Goal: Task Accomplishment & Management: Manage account settings

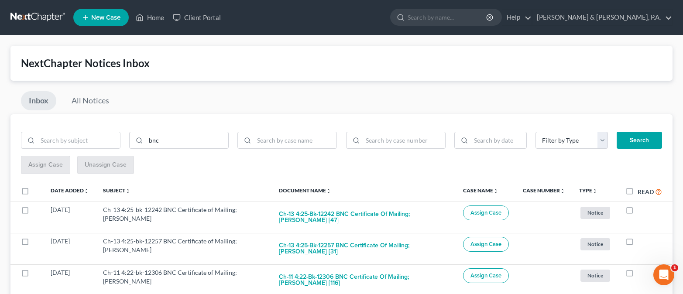
click at [644, 146] on button "Search" at bounding box center [639, 140] width 45 height 17
click at [637, 191] on label "Read" at bounding box center [649, 192] width 24 height 10
click at [641, 191] on input "Read" at bounding box center [644, 190] width 6 height 6
checkbox input "true"
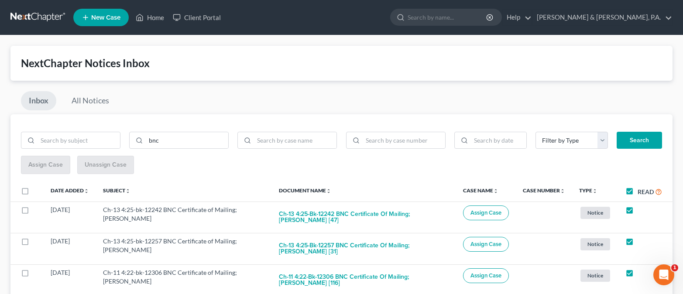
checkbox input "true"
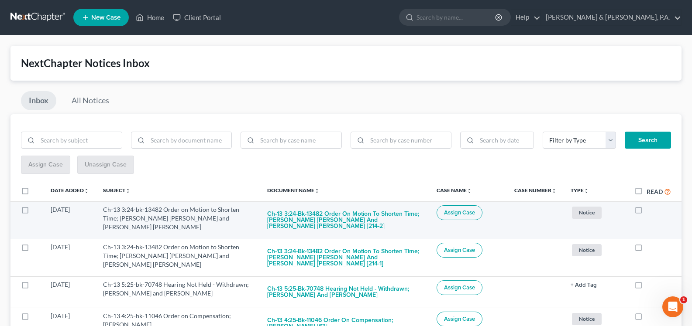
click at [646, 212] on label at bounding box center [646, 212] width 0 height 0
click at [650, 211] on input "checkbox" at bounding box center [653, 209] width 6 height 6
checkbox input "true"
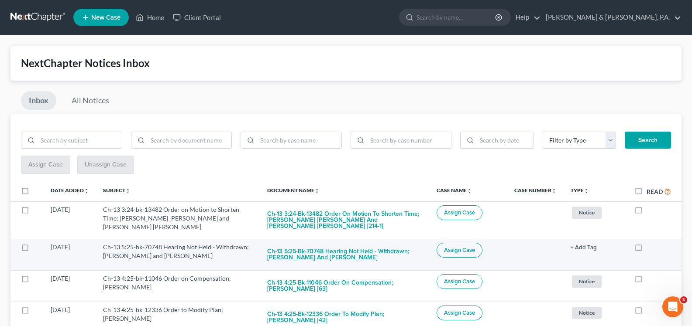
click at [646, 250] on label at bounding box center [646, 250] width 0 height 0
click at [650, 243] on input "checkbox" at bounding box center [653, 246] width 6 height 6
checkbox input "true"
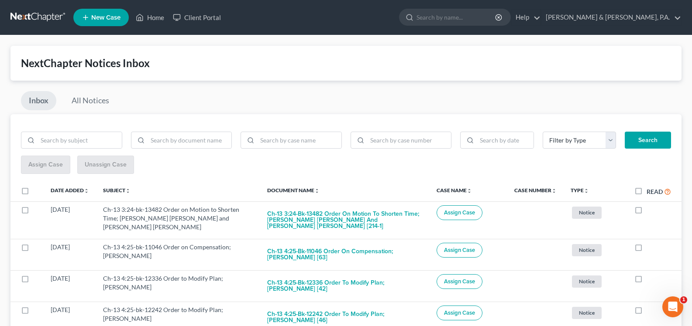
click at [646, 250] on label at bounding box center [646, 250] width 0 height 0
click at [650, 243] on input "checkbox" at bounding box center [653, 246] width 6 height 6
checkbox input "true"
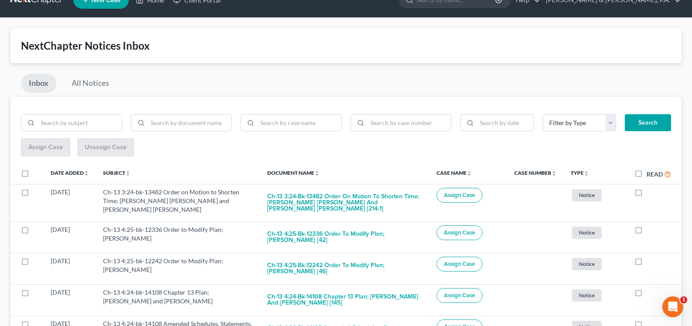
scroll to position [266, 0]
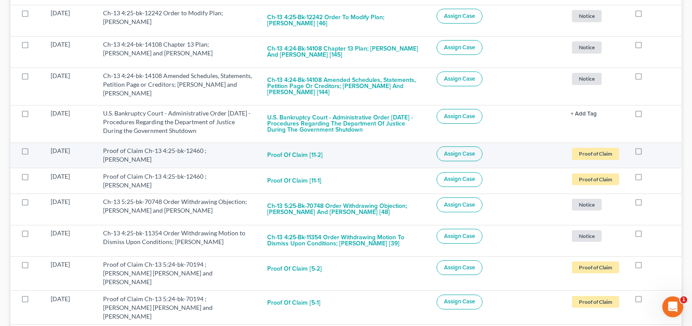
click at [646, 153] on label at bounding box center [646, 153] width 0 height 0
click at [650, 147] on input "checkbox" at bounding box center [653, 150] width 6 height 6
checkbox input "true"
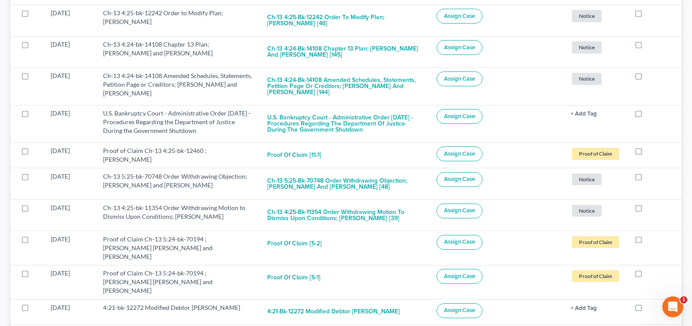
click at [646, 153] on label at bounding box center [646, 153] width 0 height 0
click at [650, 147] on input "checkbox" at bounding box center [653, 150] width 6 height 6
checkbox input "true"
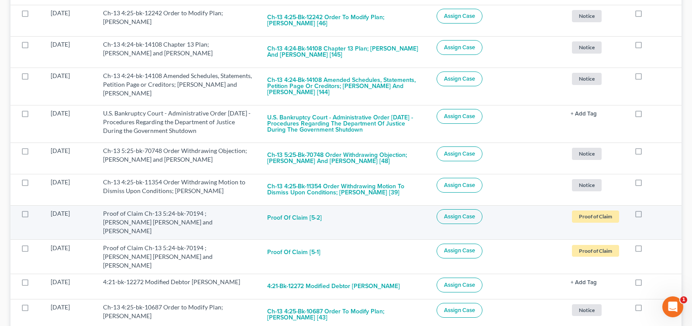
click at [646, 216] on label at bounding box center [646, 216] width 0 height 0
click at [650, 209] on input "checkbox" at bounding box center [653, 212] width 6 height 6
checkbox input "true"
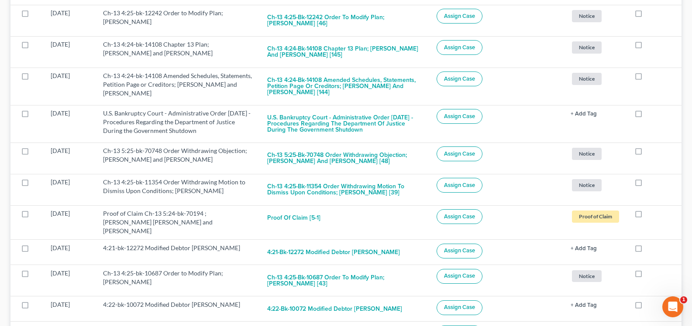
click at [646, 216] on label at bounding box center [646, 216] width 0 height 0
click at [650, 209] on input "checkbox" at bounding box center [653, 212] width 6 height 6
checkbox input "true"
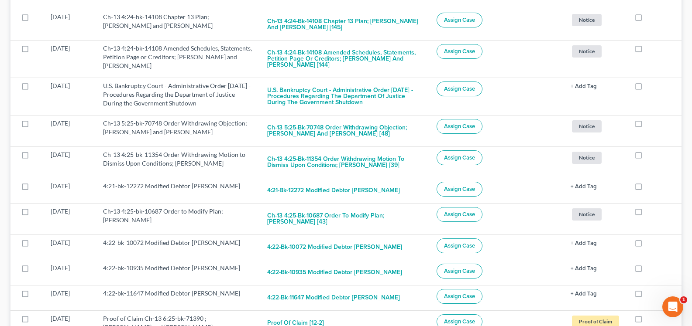
scroll to position [422, 0]
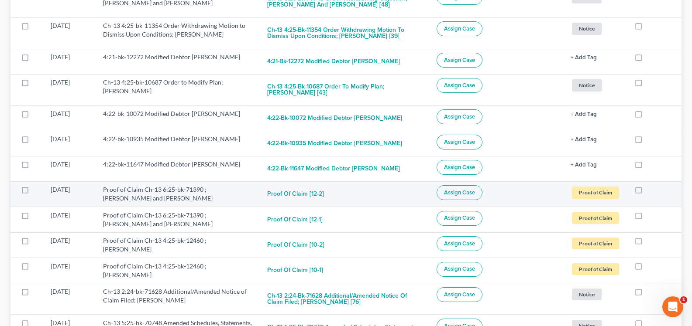
click at [646, 192] on label at bounding box center [646, 192] width 0 height 0
click at [650, 188] on input "checkbox" at bounding box center [653, 188] width 6 height 6
checkbox input "true"
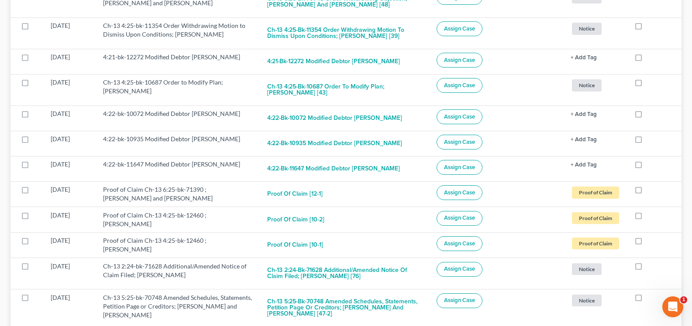
click at [646, 192] on label at bounding box center [646, 192] width 0 height 0
click at [650, 188] on input "checkbox" at bounding box center [653, 188] width 6 height 6
checkbox input "true"
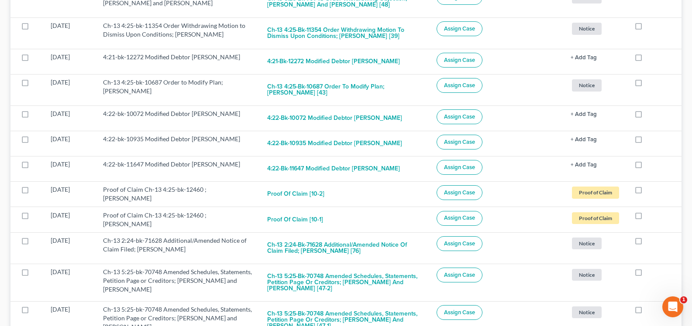
click at [646, 192] on label at bounding box center [646, 192] width 0 height 0
click at [650, 188] on input "checkbox" at bounding box center [653, 188] width 6 height 6
checkbox input "true"
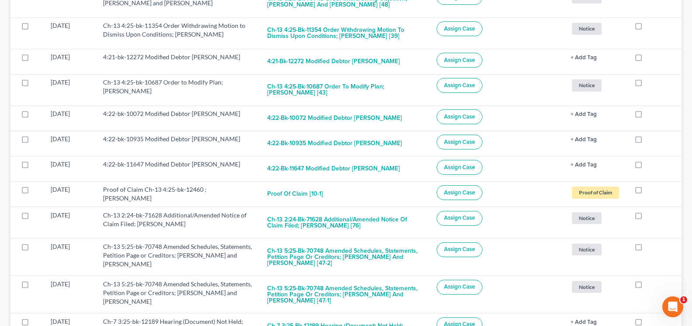
click at [646, 192] on label at bounding box center [646, 192] width 0 height 0
click at [650, 188] on input "checkbox" at bounding box center [653, 188] width 6 height 6
checkbox input "true"
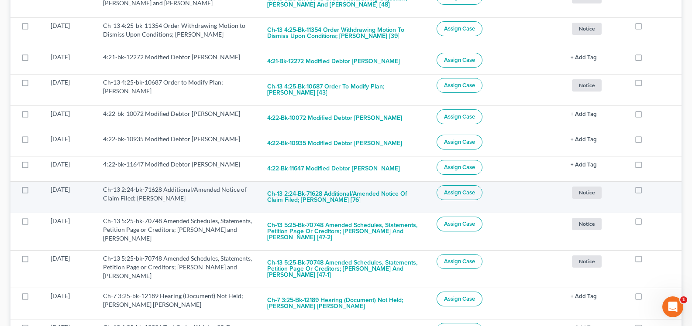
scroll to position [407, 0]
